Goal: Transaction & Acquisition: Purchase product/service

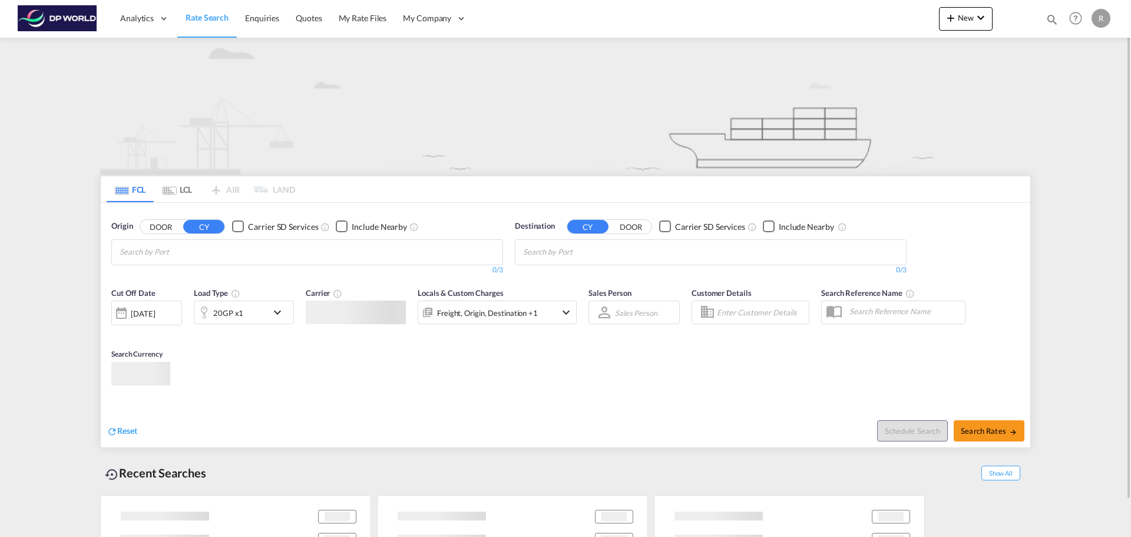
click at [164, 253] on input "Chips input." at bounding box center [176, 252] width 112 height 19
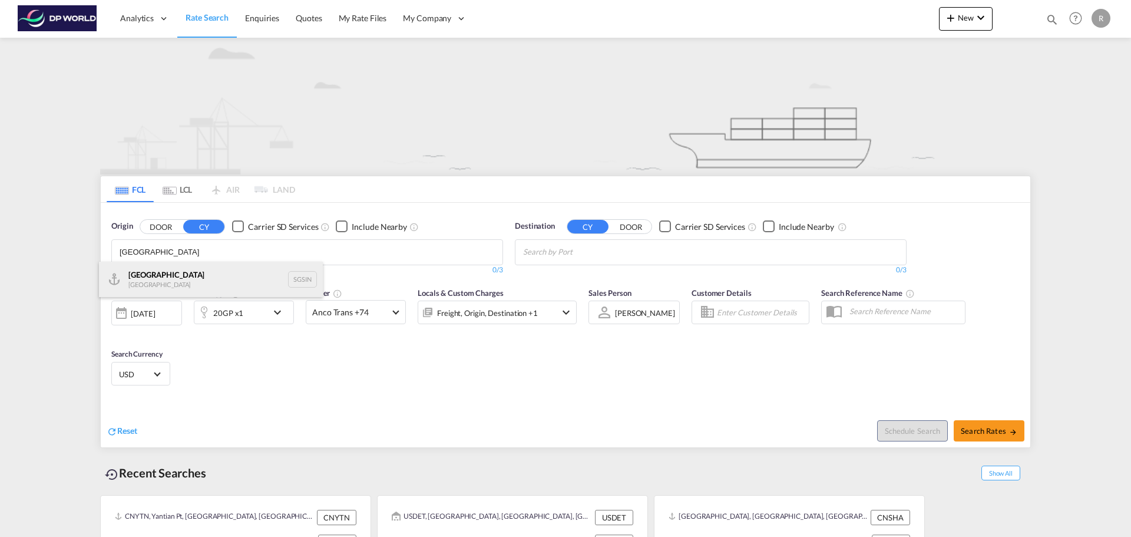
type input "[GEOGRAPHIC_DATA]"
click at [165, 272] on div "Singapore Singapore SGSIN" at bounding box center [211, 279] width 224 height 35
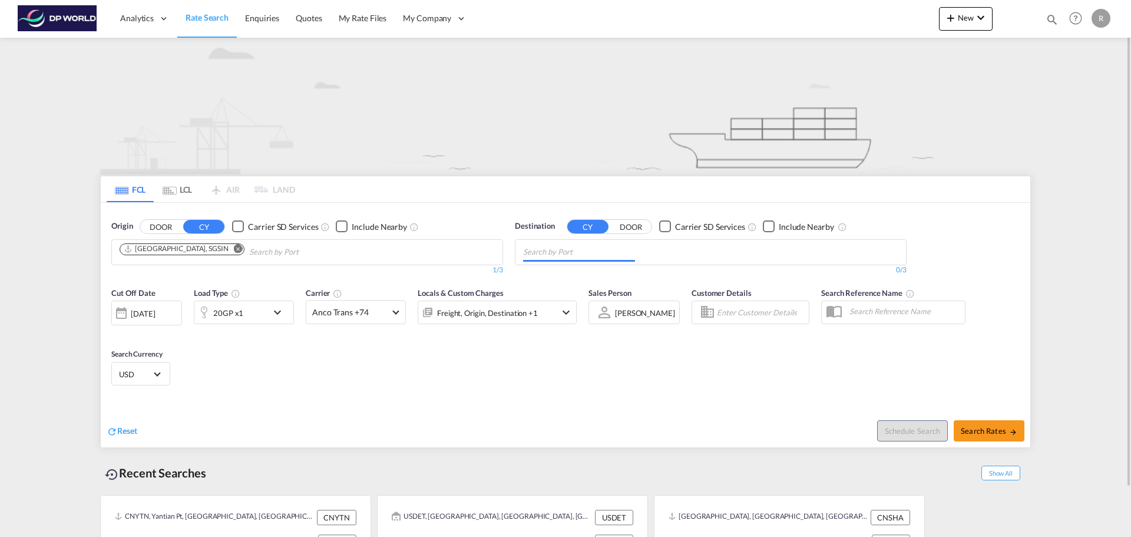
click at [596, 249] on input "Chips input." at bounding box center [579, 252] width 112 height 19
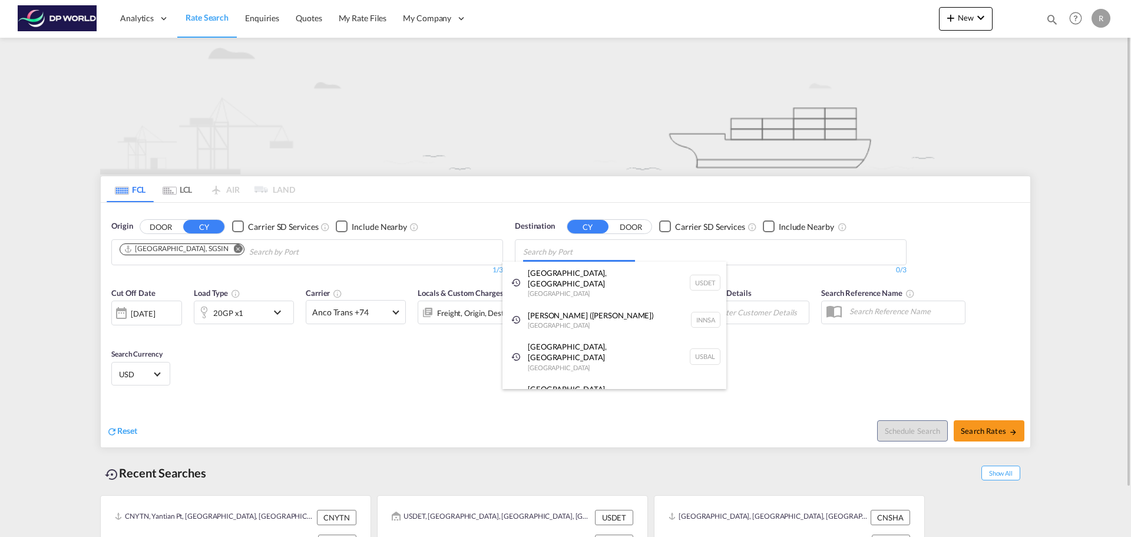
click at [589, 253] on body "Analytics Dashboard Rate Search Enquiries Quotes My Rate Files My Company" at bounding box center [565, 268] width 1131 height 537
paste input "Chattanooga"
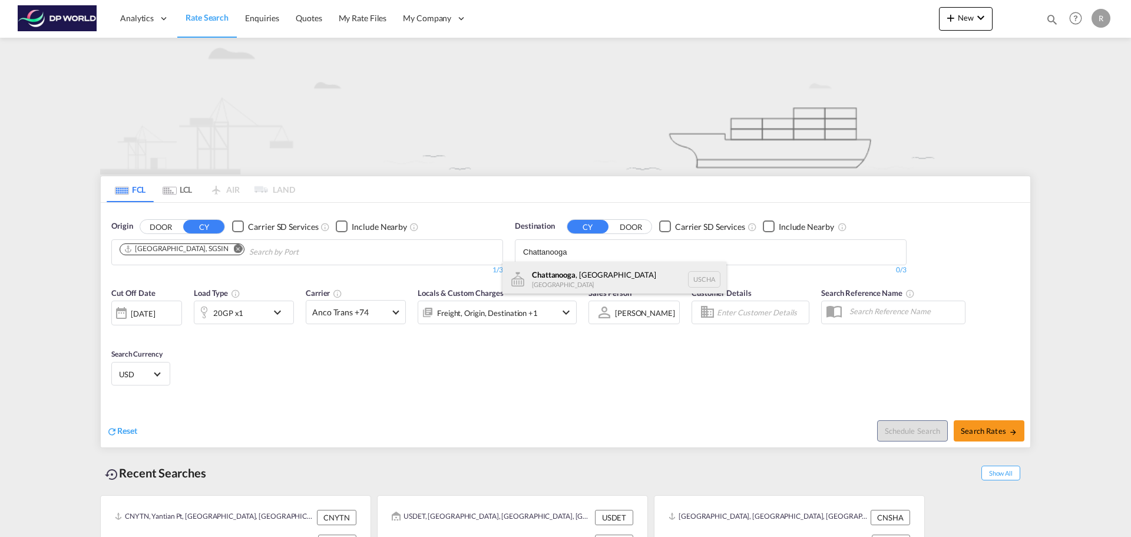
type input "Chattanooga"
click at [577, 282] on div "[GEOGRAPHIC_DATA] , [GEOGRAPHIC_DATA] [GEOGRAPHIC_DATA] [GEOGRAPHIC_DATA]" at bounding box center [615, 279] width 224 height 35
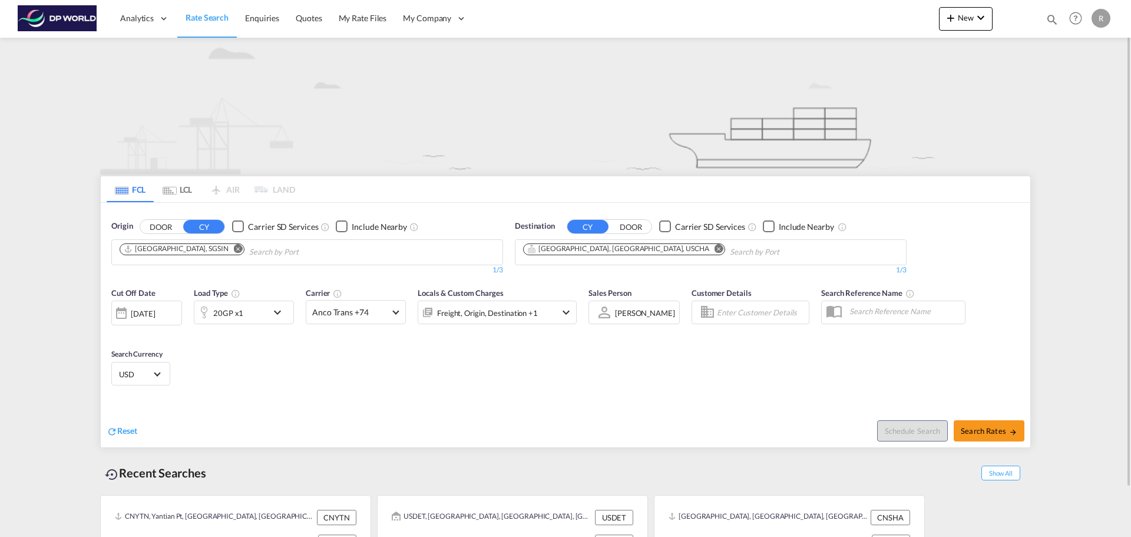
click at [277, 310] on md-icon "icon-chevron-down" at bounding box center [280, 312] width 20 height 14
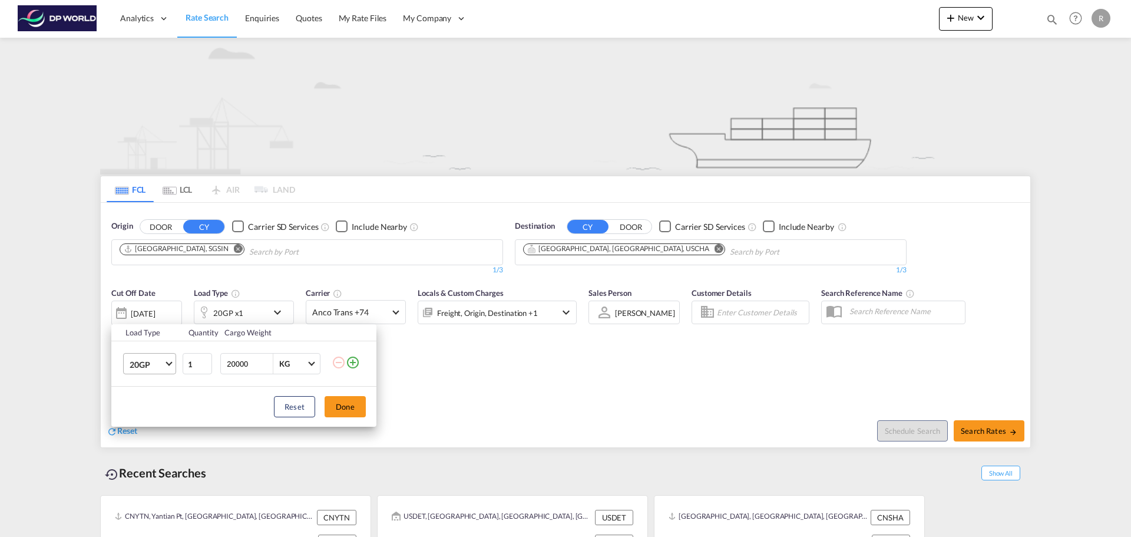
click at [169, 364] on span "Choose: \a20GP" at bounding box center [169, 362] width 6 height 6
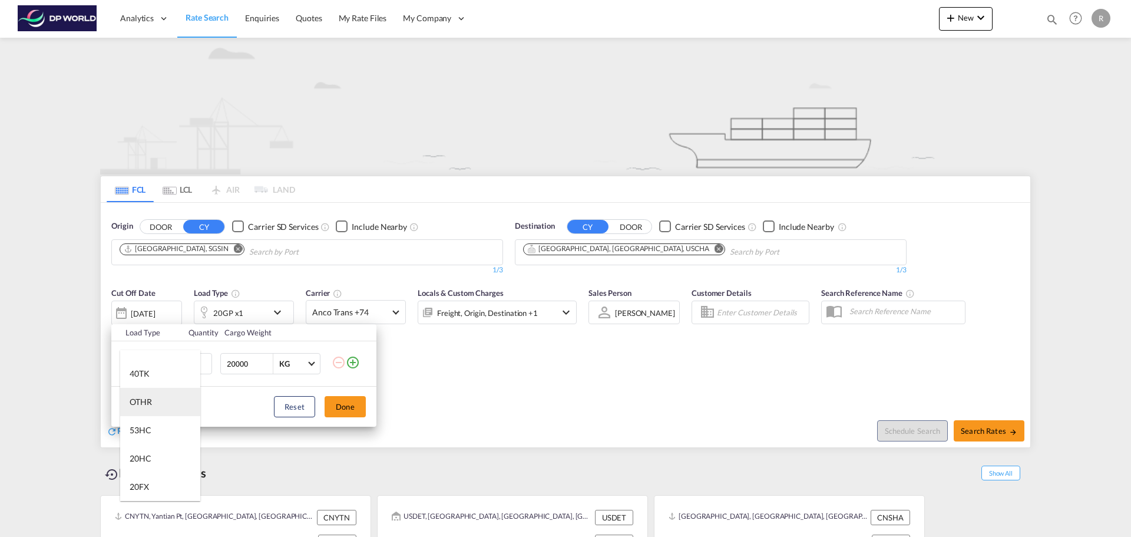
click at [147, 401] on div "OTHR" at bounding box center [141, 402] width 22 height 12
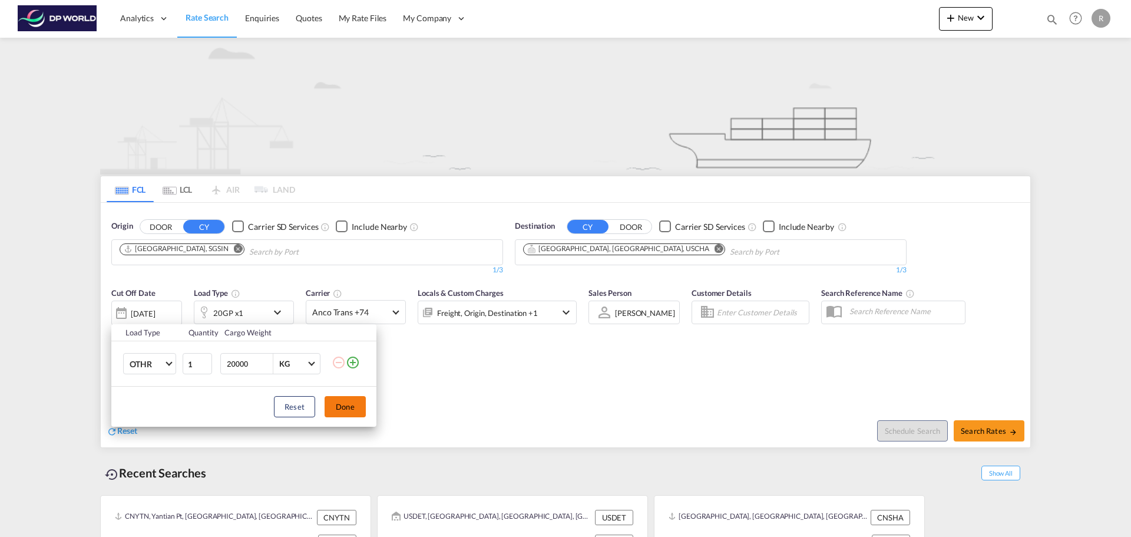
click at [336, 404] on button "Done" at bounding box center [345, 406] width 41 height 21
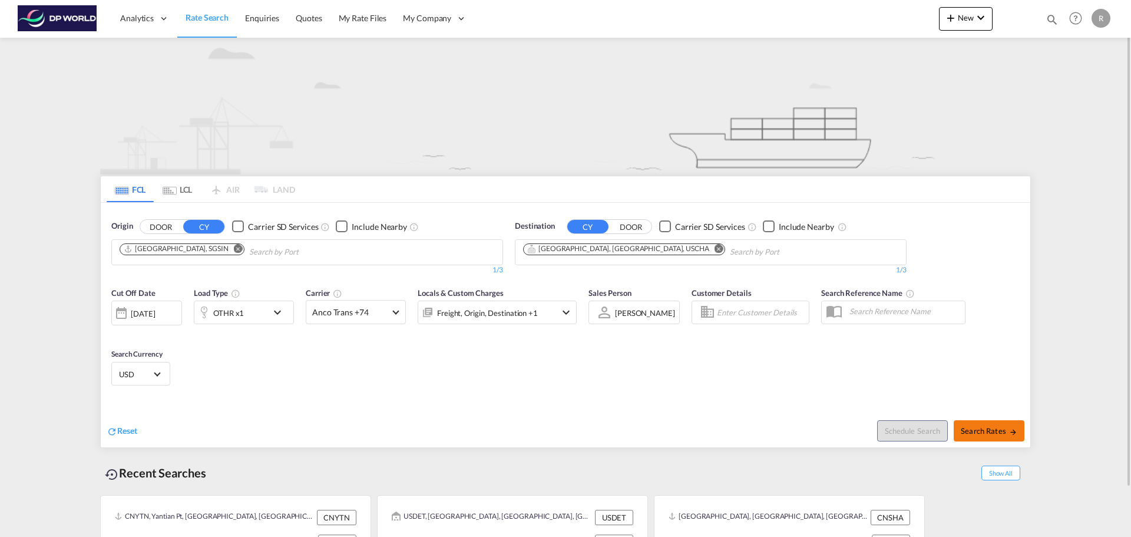
click at [1018, 430] on button "Search Rates" at bounding box center [989, 430] width 71 height 21
type input "SGSIN to USCHA / [DATE]"
